Goal: Complete application form: Complete application form

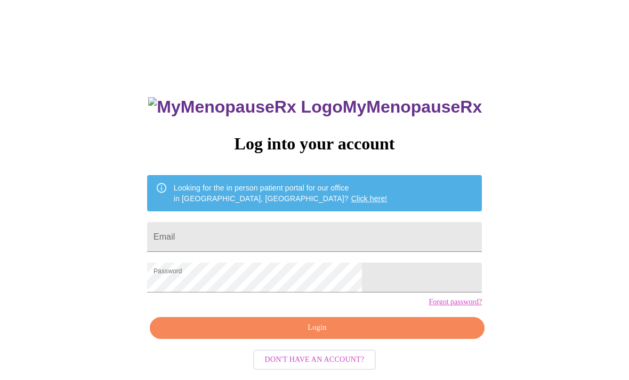
click at [308, 334] on span "Login" at bounding box center [317, 327] width 310 height 13
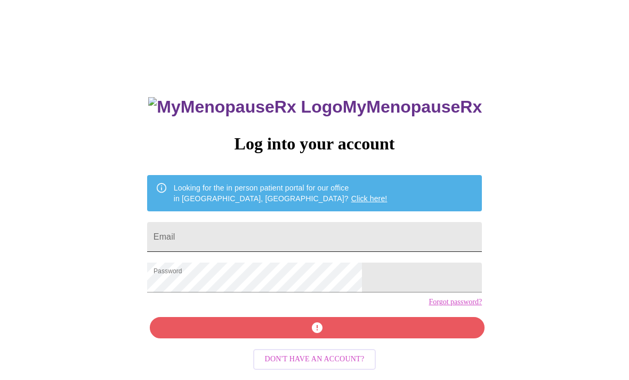
click at [305, 235] on input "Email" at bounding box center [314, 237] width 335 height 30
type input "[EMAIL_ADDRESS][DOMAIN_NAME]"
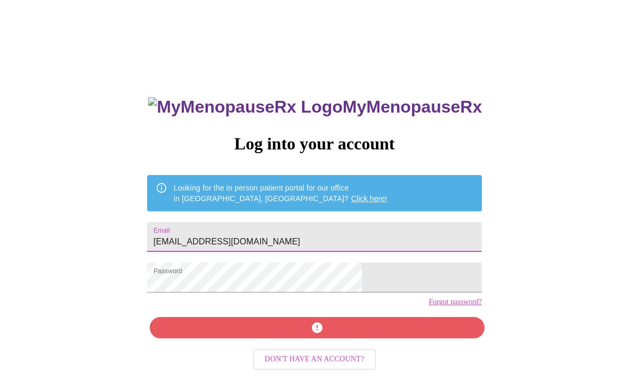
click at [294, 345] on div "MyMenopauseRx Log into your account Looking for the in person patient portal fo…" at bounding box center [315, 270] width 356 height 380
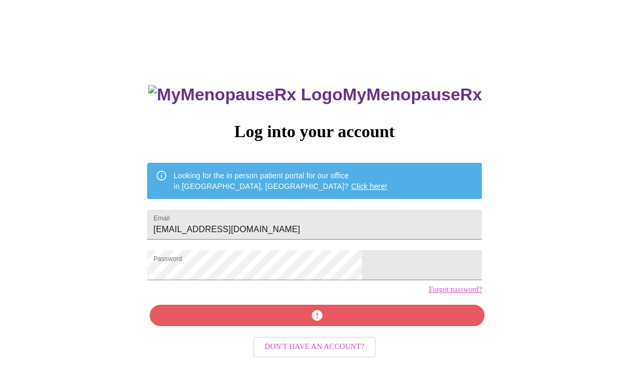
click at [318, 285] on form "Password" at bounding box center [314, 265] width 335 height 41
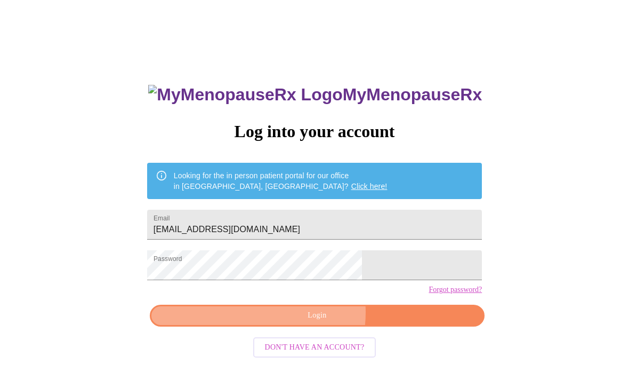
click at [300, 322] on span "Login" at bounding box center [317, 315] width 310 height 13
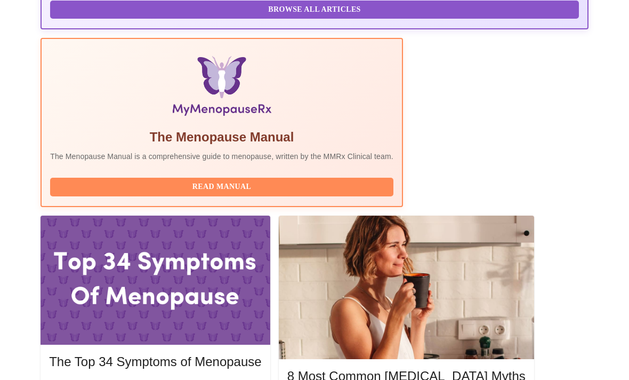
scroll to position [333, 0]
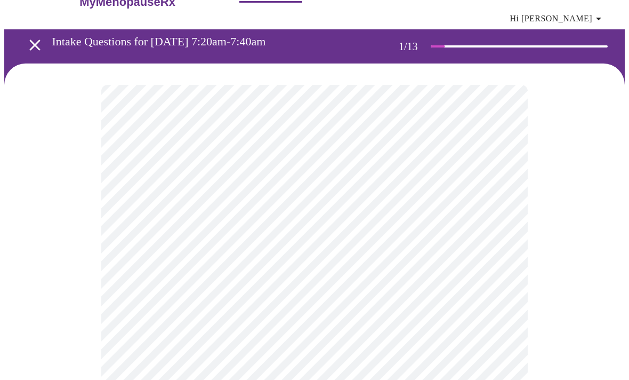
scroll to position [35, 0]
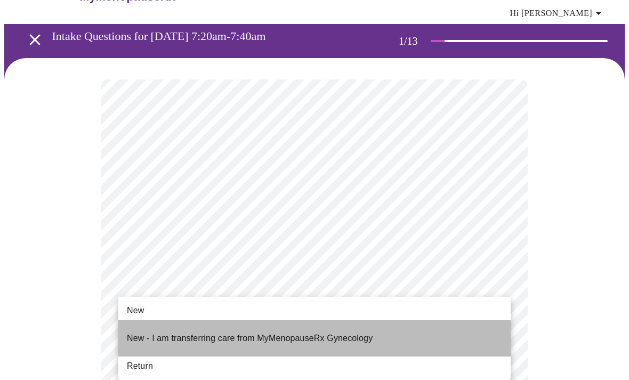
click at [414, 326] on li "New - I am transferring care from MyMenopauseRx Gynecology" at bounding box center [314, 338] width 393 height 36
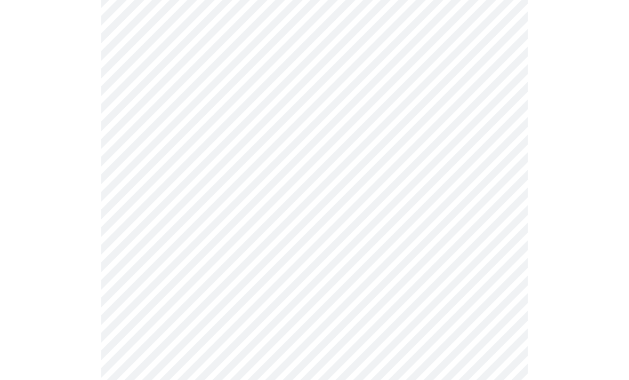
scroll to position [0, 0]
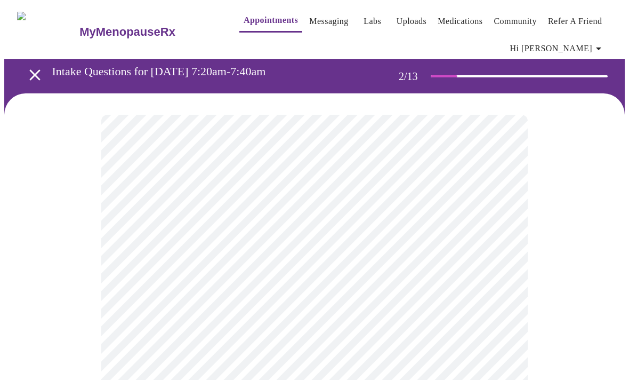
click at [432, 238] on body "MyMenopauseRx Appointments Messaging Labs Uploads Medications Community Refer a…" at bounding box center [314, 381] width 621 height 755
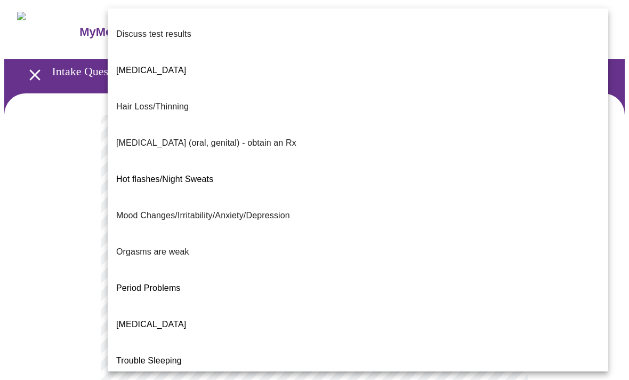
scroll to position [82, 0]
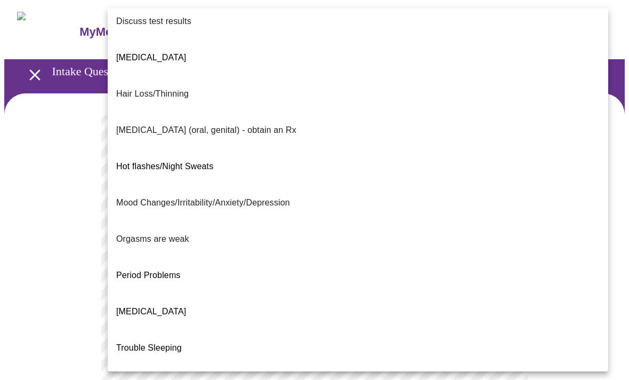
click at [339, 366] on li "Weight Gain" at bounding box center [358, 384] width 501 height 36
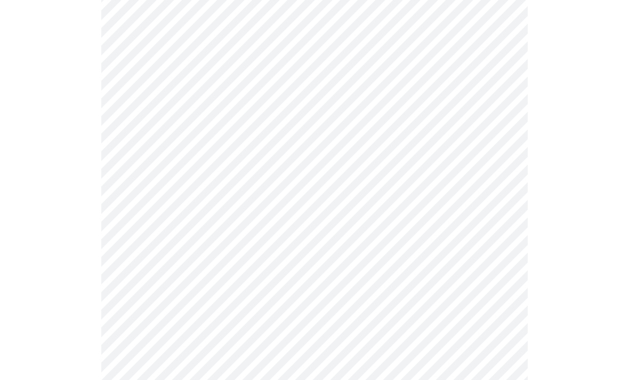
scroll to position [230, 0]
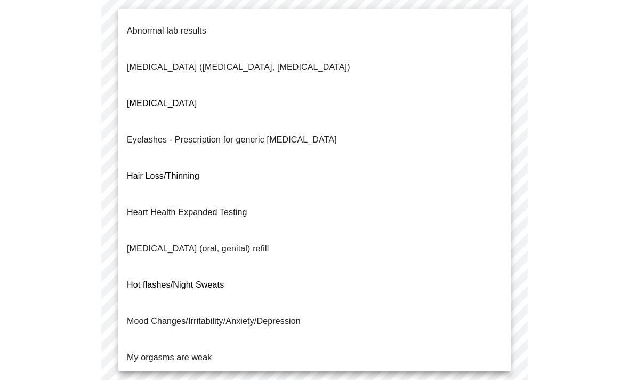
click at [505, 98] on body "MyMenopauseRx Appointments Messaging Labs Uploads Medications Community Refer a…" at bounding box center [314, 148] width 621 height 749
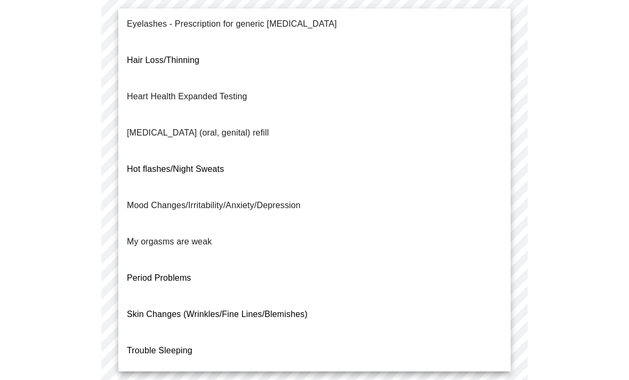
scroll to position [117, 0]
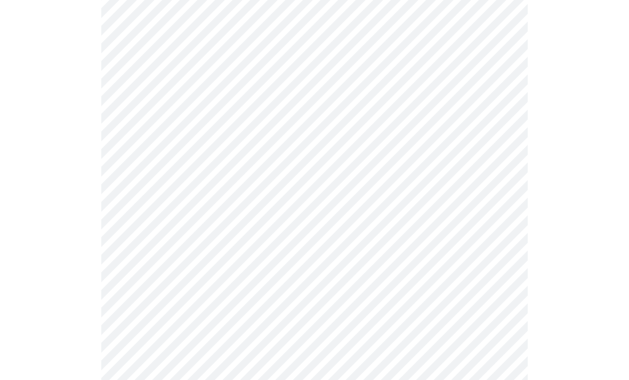
click at [502, 203] on body "MyMenopauseRx Appointments Messaging Labs Uploads Medications Community Refer a…" at bounding box center [314, 145] width 621 height 742
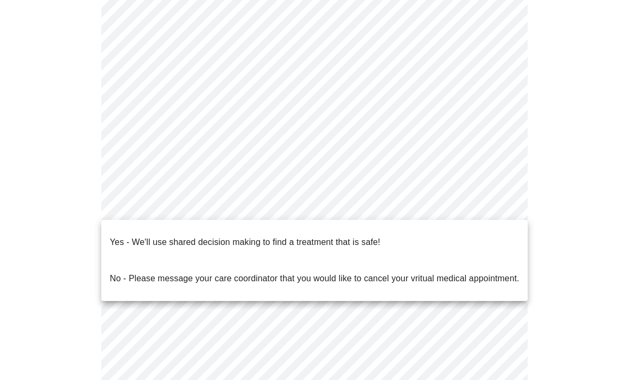
click at [484, 231] on li "Yes - We'll use shared decision making to find a treatment that is safe!" at bounding box center [314, 242] width 427 height 36
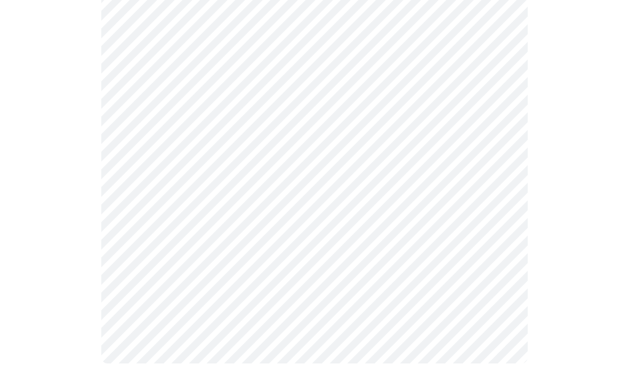
scroll to position [0, 0]
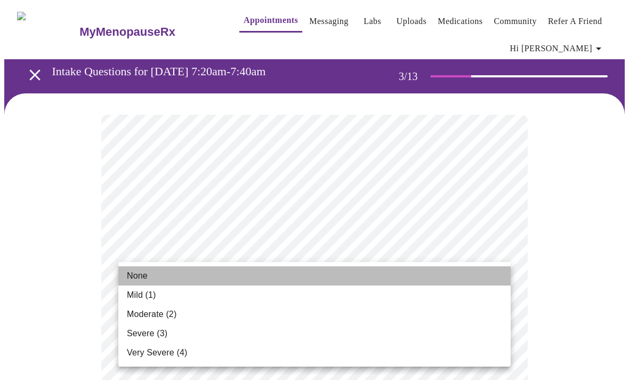
click at [474, 274] on li "None" at bounding box center [314, 275] width 393 height 19
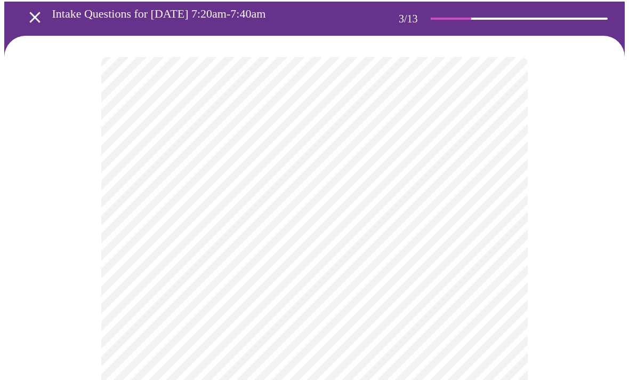
scroll to position [81, 0]
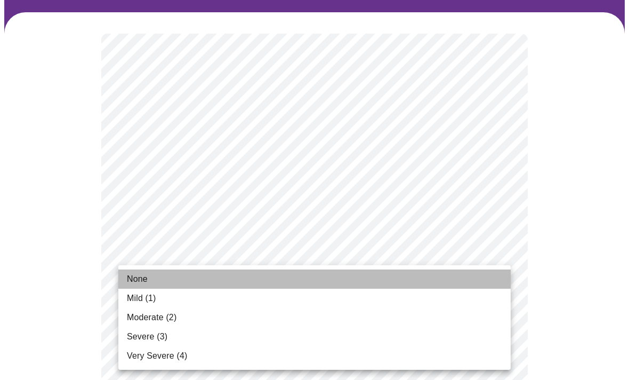
click at [478, 276] on li "None" at bounding box center [314, 278] width 393 height 19
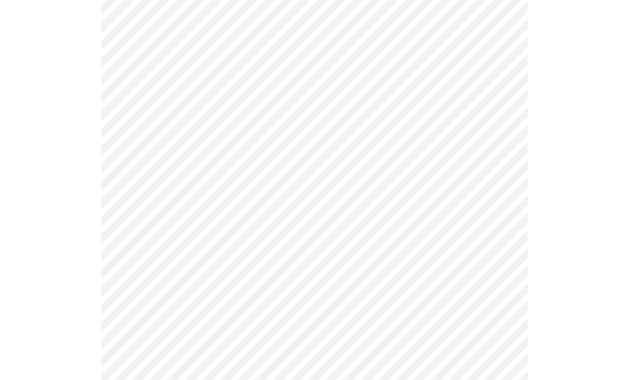
scroll to position [166, 0]
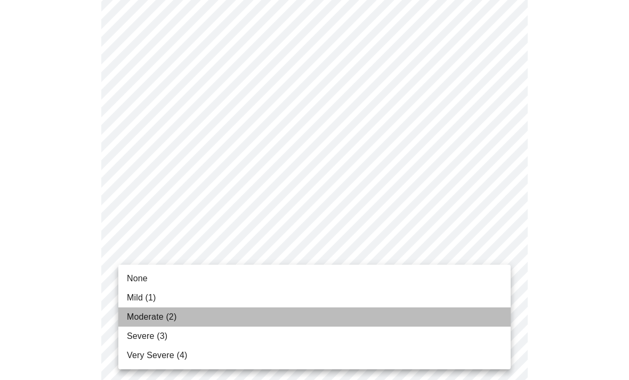
click at [454, 319] on li "Moderate (2)" at bounding box center [314, 316] width 393 height 19
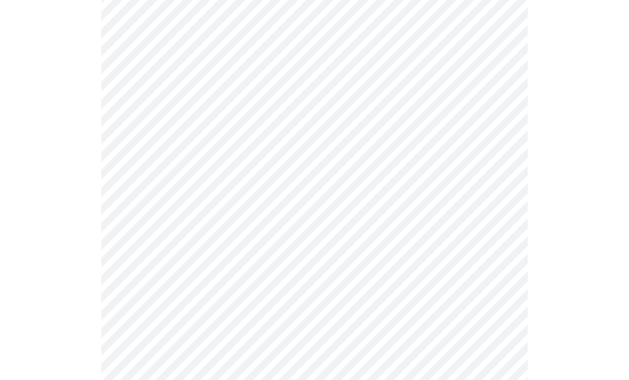
scroll to position [230, 0]
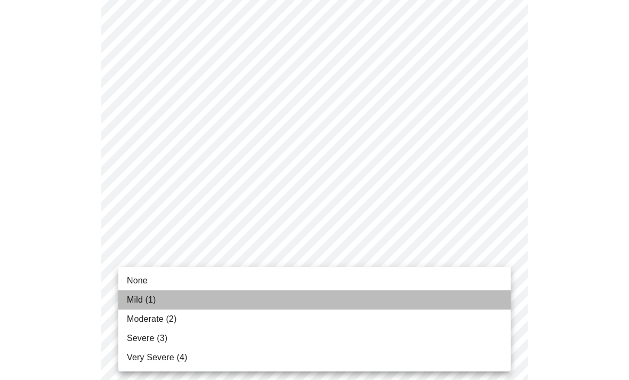
click at [474, 299] on li "Mild (1)" at bounding box center [314, 299] width 393 height 19
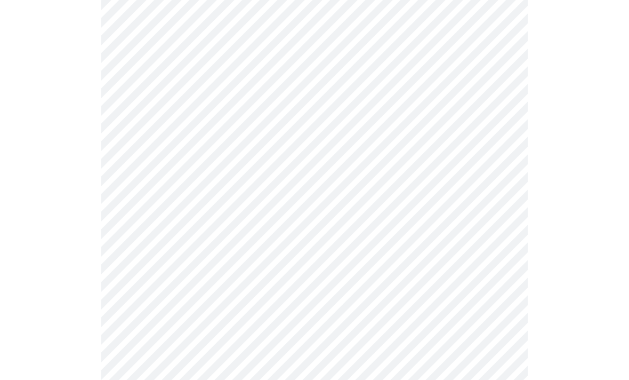
scroll to position [355, 0]
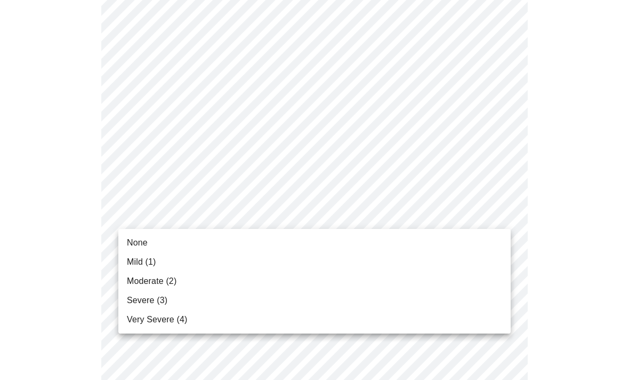
click at [500, 212] on body "MyMenopauseRx Appointments Messaging Labs Uploads Medications Community Refer a…" at bounding box center [314, 336] width 621 height 1374
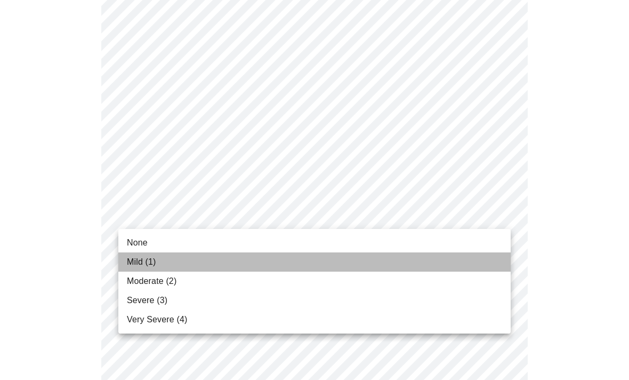
click at [436, 266] on li "Mild (1)" at bounding box center [314, 261] width 393 height 19
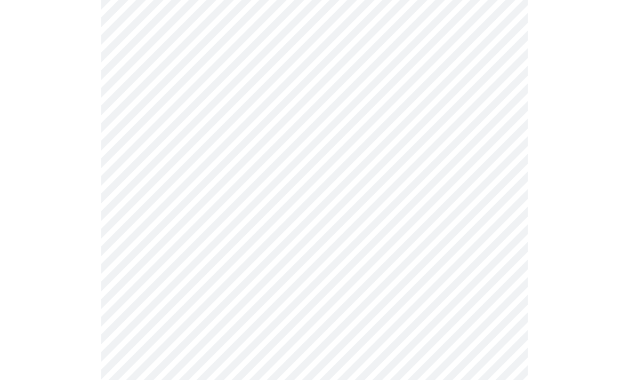
scroll to position [400, 0]
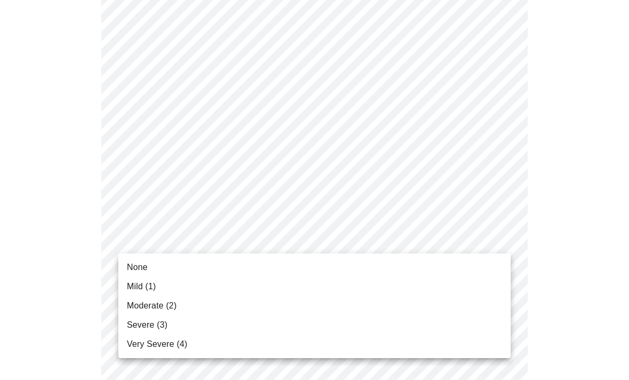
click at [498, 236] on body "MyMenopauseRx Appointments Messaging Labs Uploads Medications Community Refer a…" at bounding box center [314, 283] width 621 height 1359
click at [444, 269] on li "None" at bounding box center [314, 267] width 393 height 19
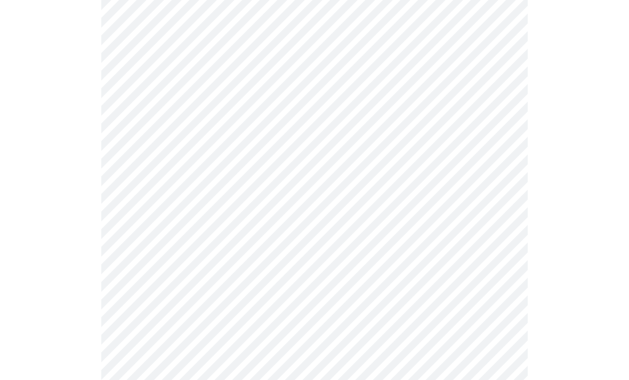
scroll to position [507, 0]
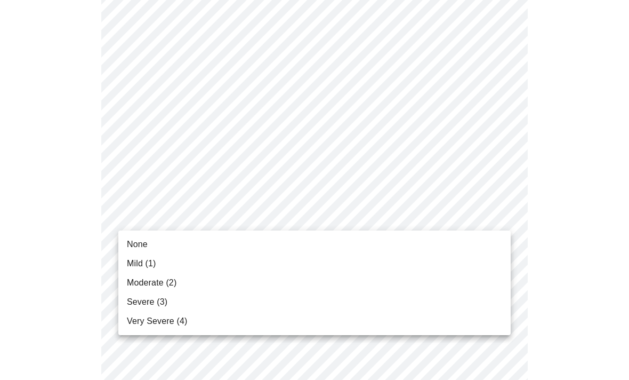
click at [503, 217] on body "MyMenopauseRx Appointments Messaging Labs Uploads Medications Community Refer a…" at bounding box center [314, 169] width 621 height 1344
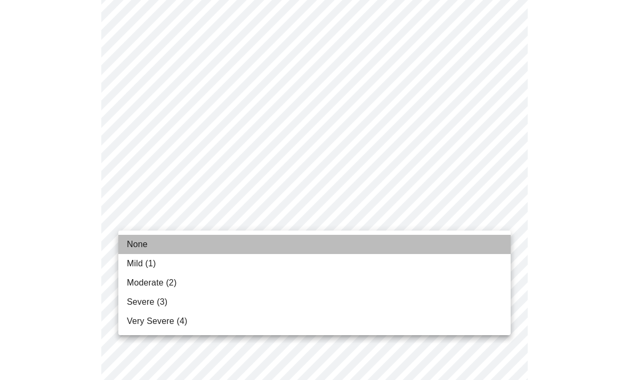
click at [482, 244] on li "None" at bounding box center [314, 244] width 393 height 19
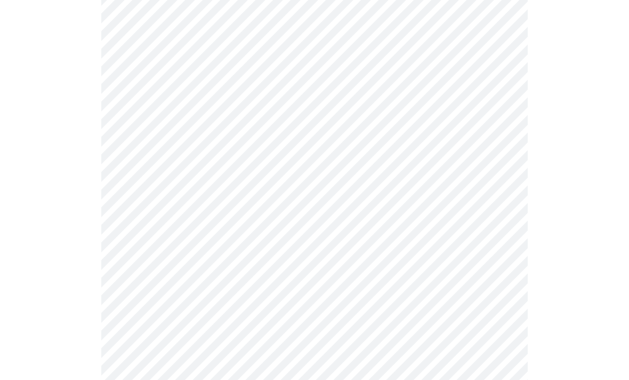
scroll to position [621, 0]
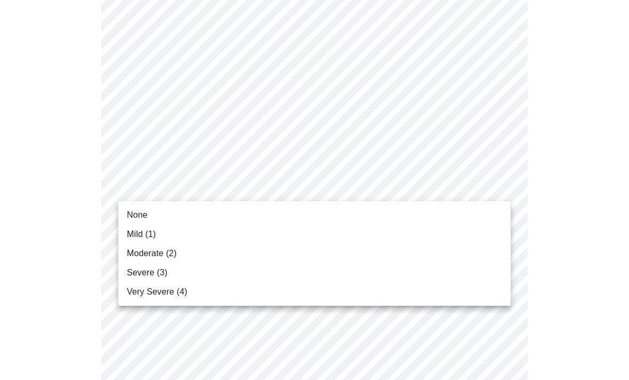
click at [506, 188] on body "MyMenopauseRx Appointments Messaging Labs Uploads Medications Community Refer a…" at bounding box center [314, 48] width 621 height 1329
click at [488, 211] on li "None" at bounding box center [314, 214] width 393 height 19
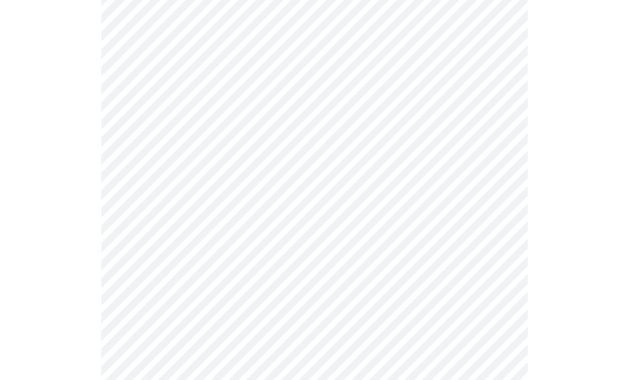
scroll to position [673, 0]
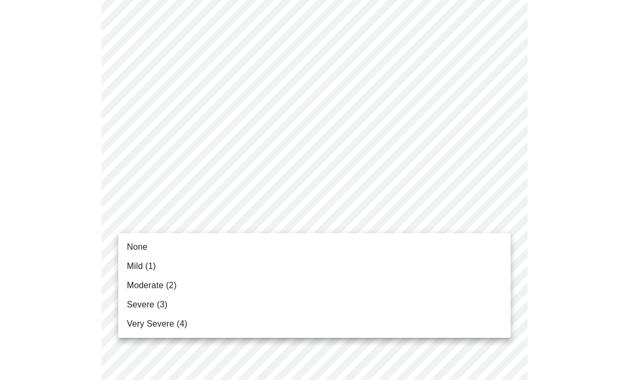
click at [468, 244] on li "None" at bounding box center [314, 246] width 393 height 19
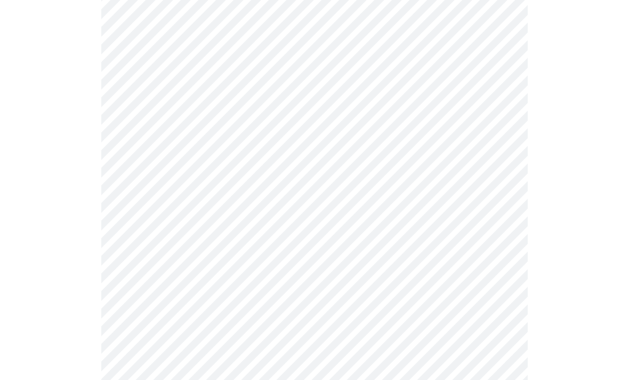
scroll to position [745, 0]
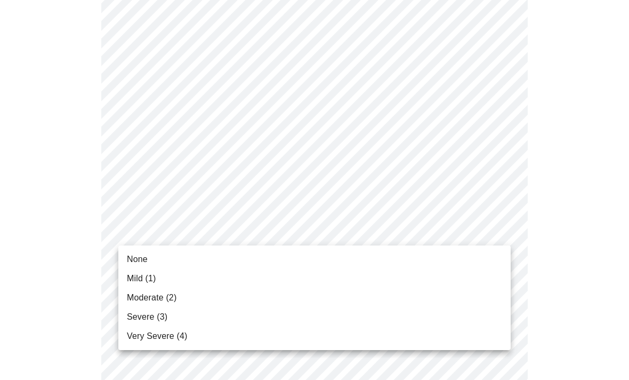
click at [481, 253] on li "None" at bounding box center [314, 259] width 393 height 19
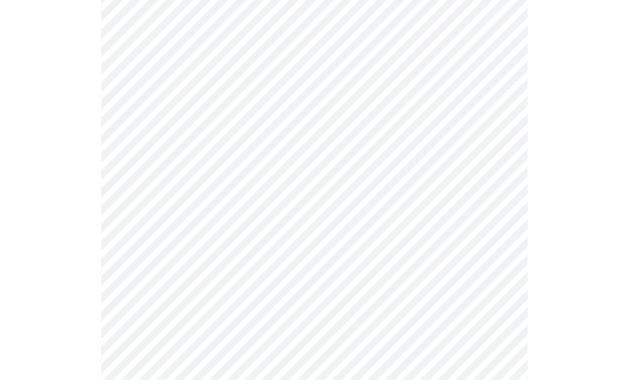
scroll to position [852, 0]
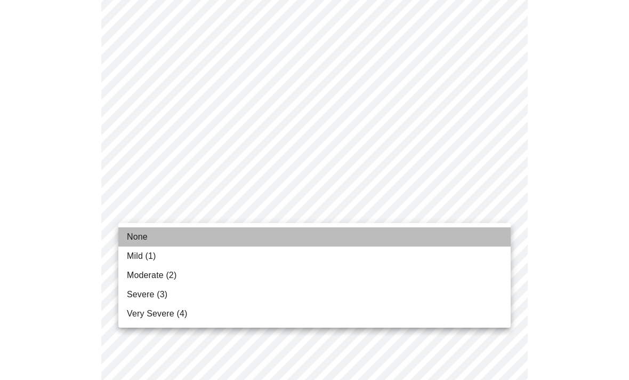
click at [484, 236] on li "None" at bounding box center [314, 236] width 393 height 19
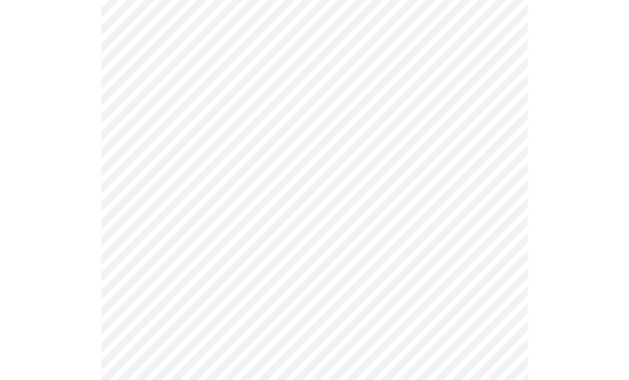
scroll to position [529, 0]
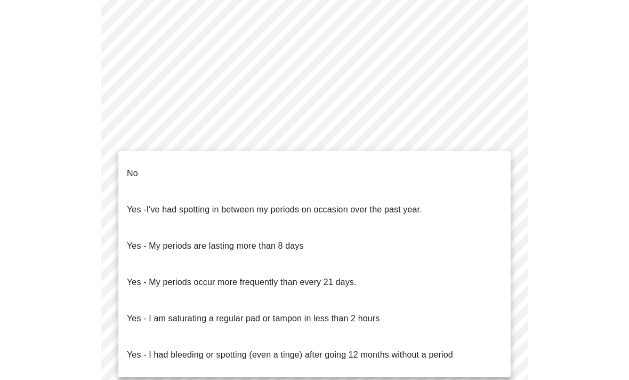
click at [501, 140] on body "MyMenopauseRx Appointments Messaging Labs Uploads Medications Community Refer a…" at bounding box center [314, 9] width 621 height 1068
click at [484, 172] on li "No" at bounding box center [314, 173] width 393 height 36
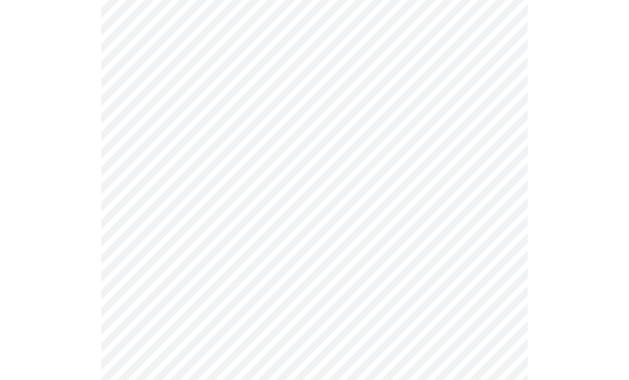
click at [503, 212] on body "MyMenopauseRx Appointments Messaging Labs Uploads Medications Community Refer a…" at bounding box center [314, 5] width 621 height 1061
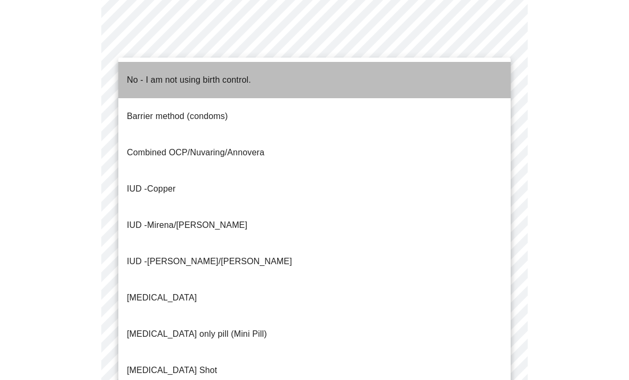
click at [439, 66] on li "No - I am not using birth control." at bounding box center [314, 80] width 393 height 36
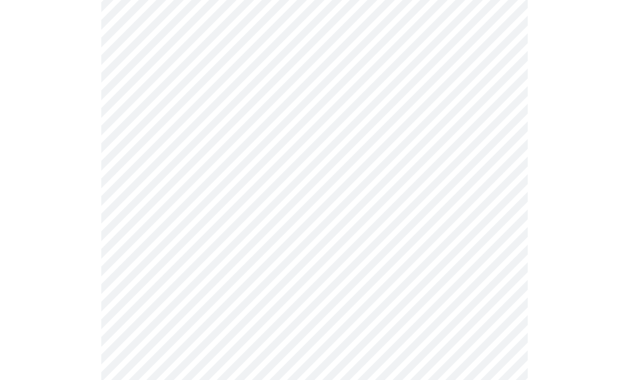
scroll to position [661, 0]
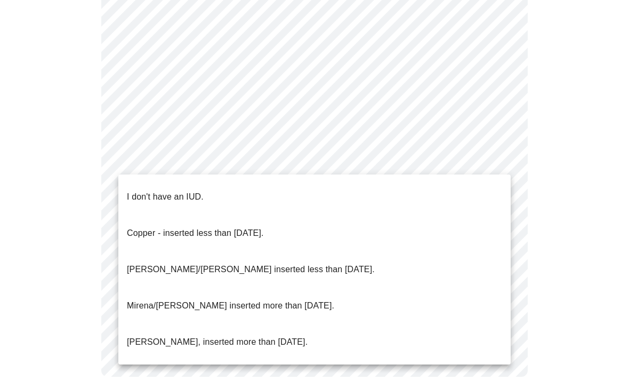
click at [469, 191] on li "I don't have an IUD." at bounding box center [314, 197] width 393 height 36
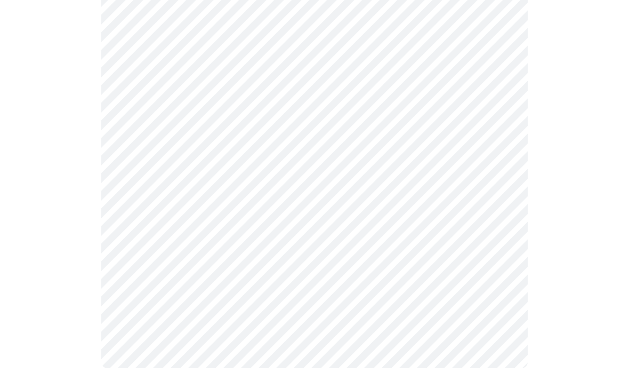
scroll to position [666, 0]
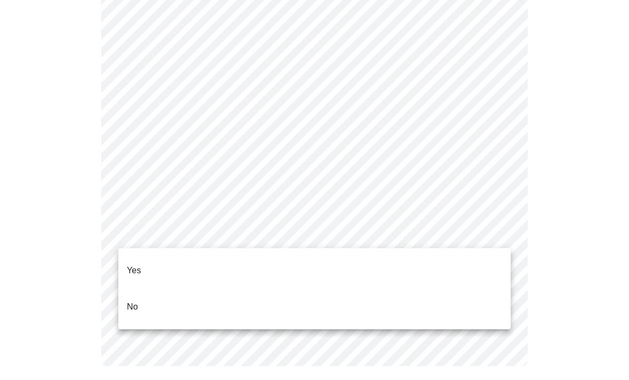
click at [477, 260] on li "Yes" at bounding box center [314, 270] width 393 height 36
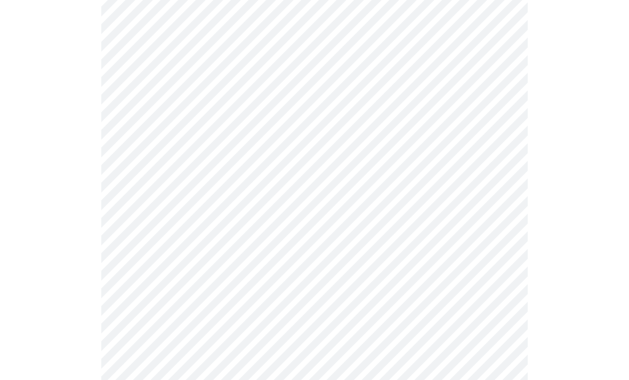
scroll to position [228, 0]
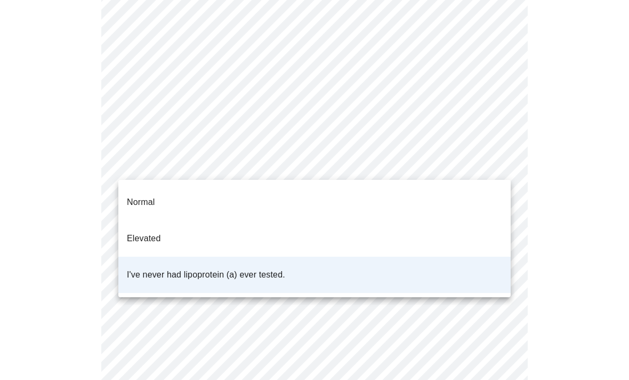
click at [502, 157] on body "MyMenopauseRx Appointments Messaging Labs Uploads Medications Community Refer a…" at bounding box center [314, 174] width 621 height 797
click at [556, 150] on div at bounding box center [314, 190] width 629 height 380
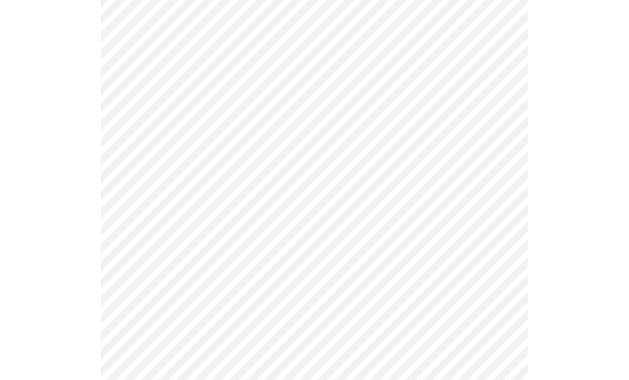
scroll to position [2793, 0]
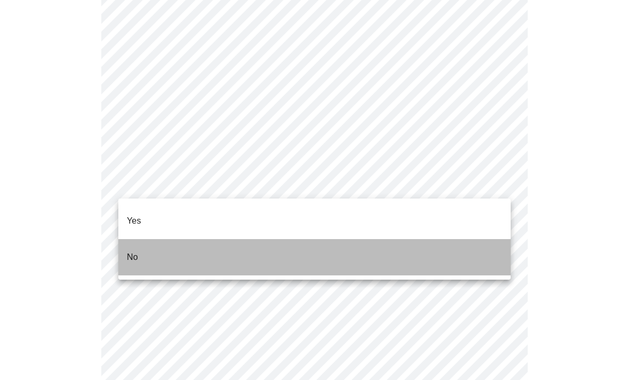
click at [474, 243] on li "No" at bounding box center [314, 257] width 393 height 36
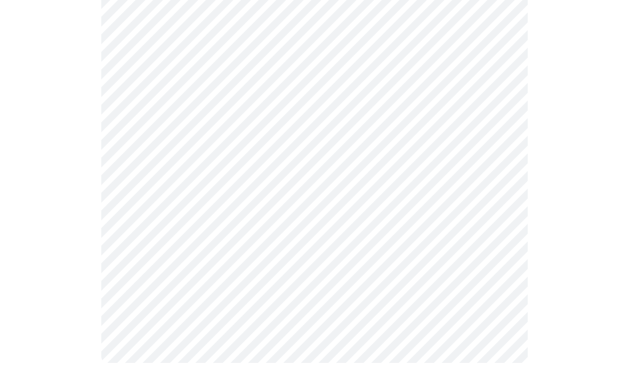
scroll to position [0, 0]
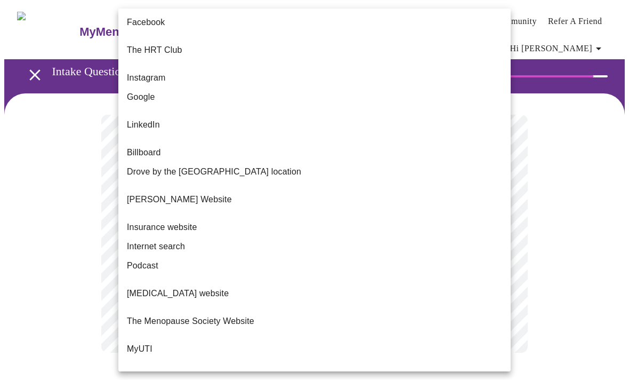
click at [501, 234] on body "MyMenopauseRx Appointments Messaging Labs Uploads Medications Community Refer a…" at bounding box center [314, 189] width 621 height 370
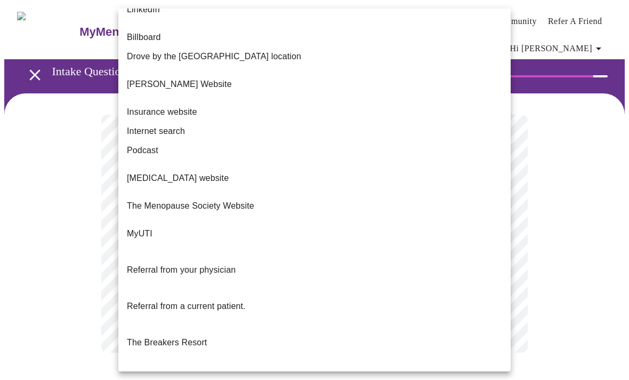
click at [514, 306] on div at bounding box center [314, 190] width 629 height 380
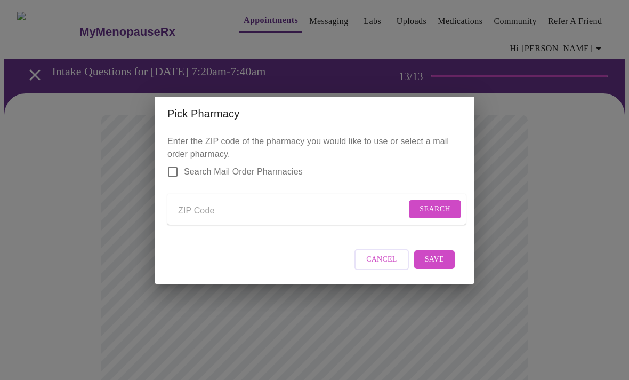
click at [435, 266] on span "Save" at bounding box center [434, 259] width 19 height 13
click at [385, 266] on span "Cancel" at bounding box center [388, 259] width 31 height 13
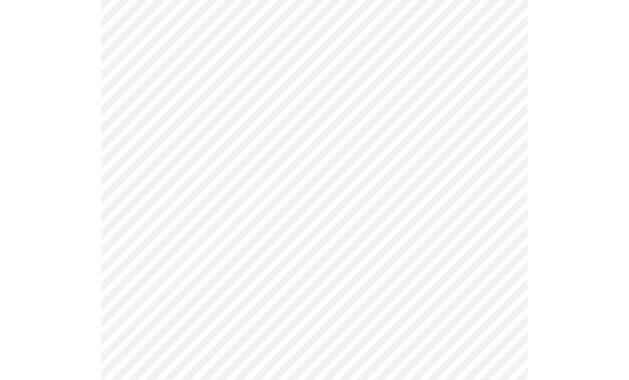
scroll to position [904, 0]
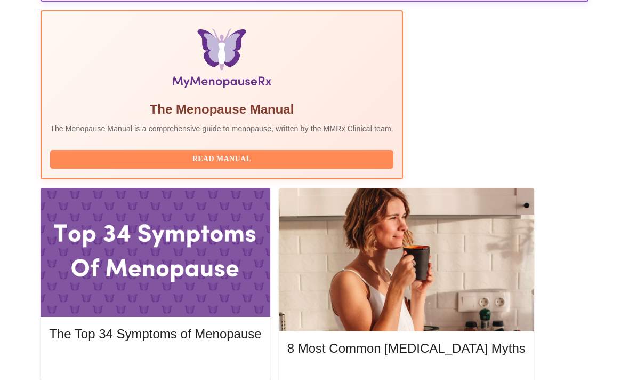
scroll to position [375, 0]
